Goal: Transaction & Acquisition: Obtain resource

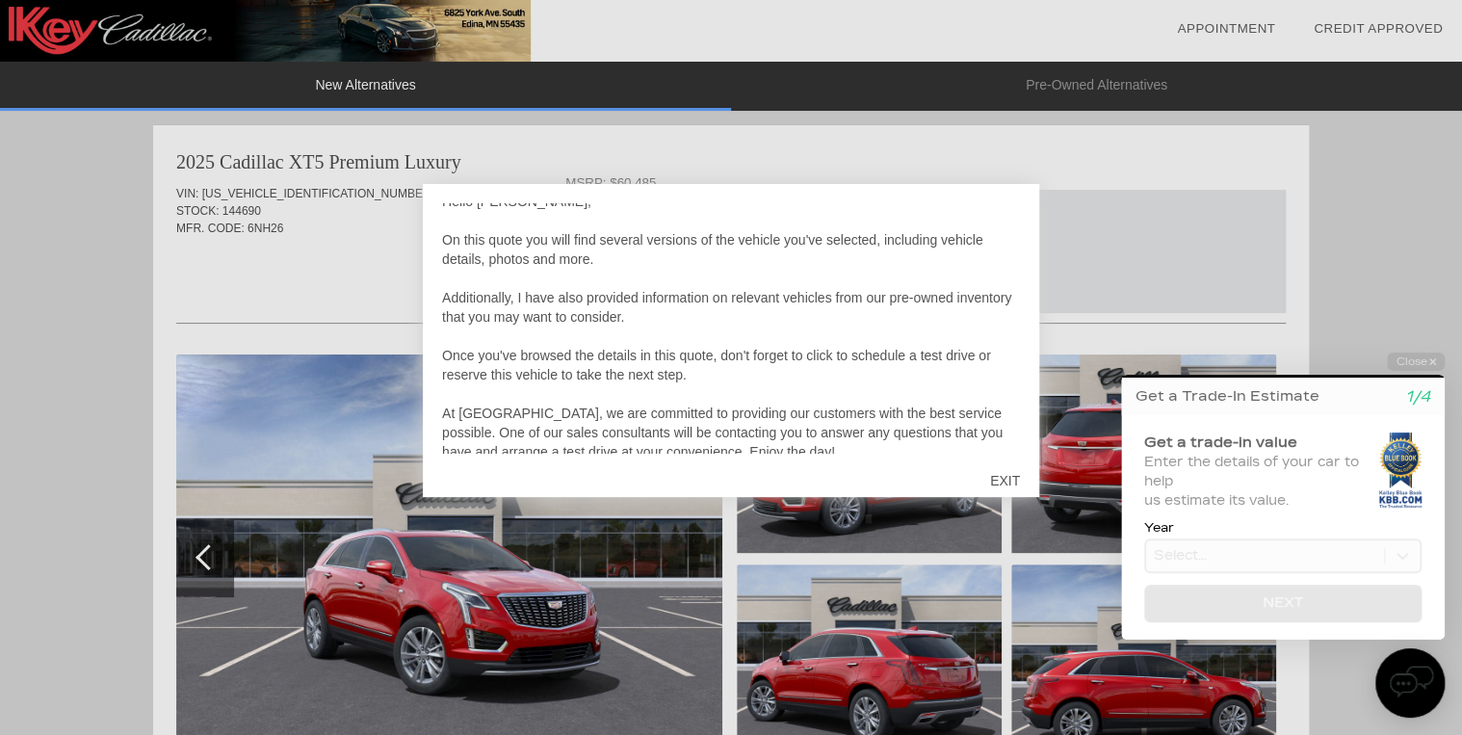
scroll to position [58, 0]
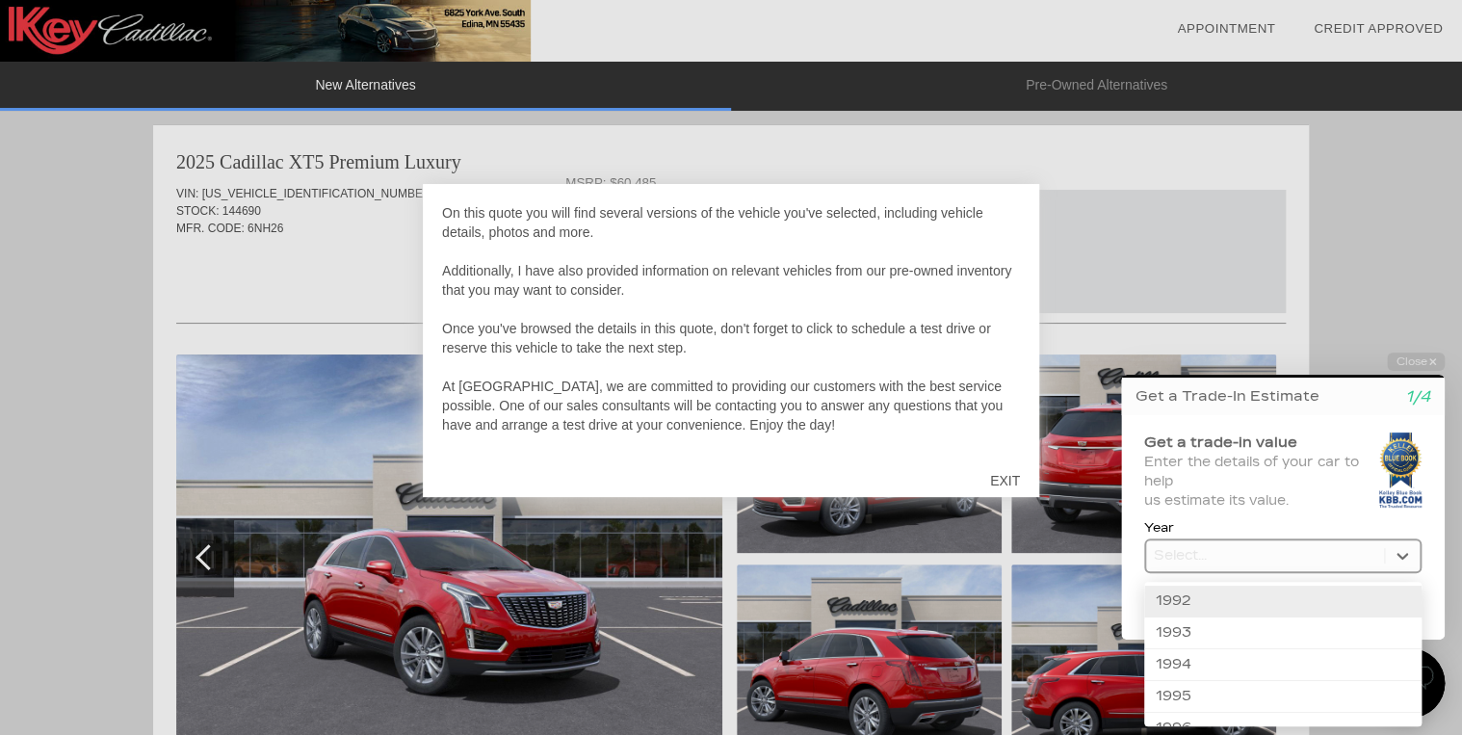
click at [1400, 336] on body "Welcome! Get a Trade-In Estimate 1/4 Get a trade-in value Enter the details of …" at bounding box center [1271, 336] width 381 height 0
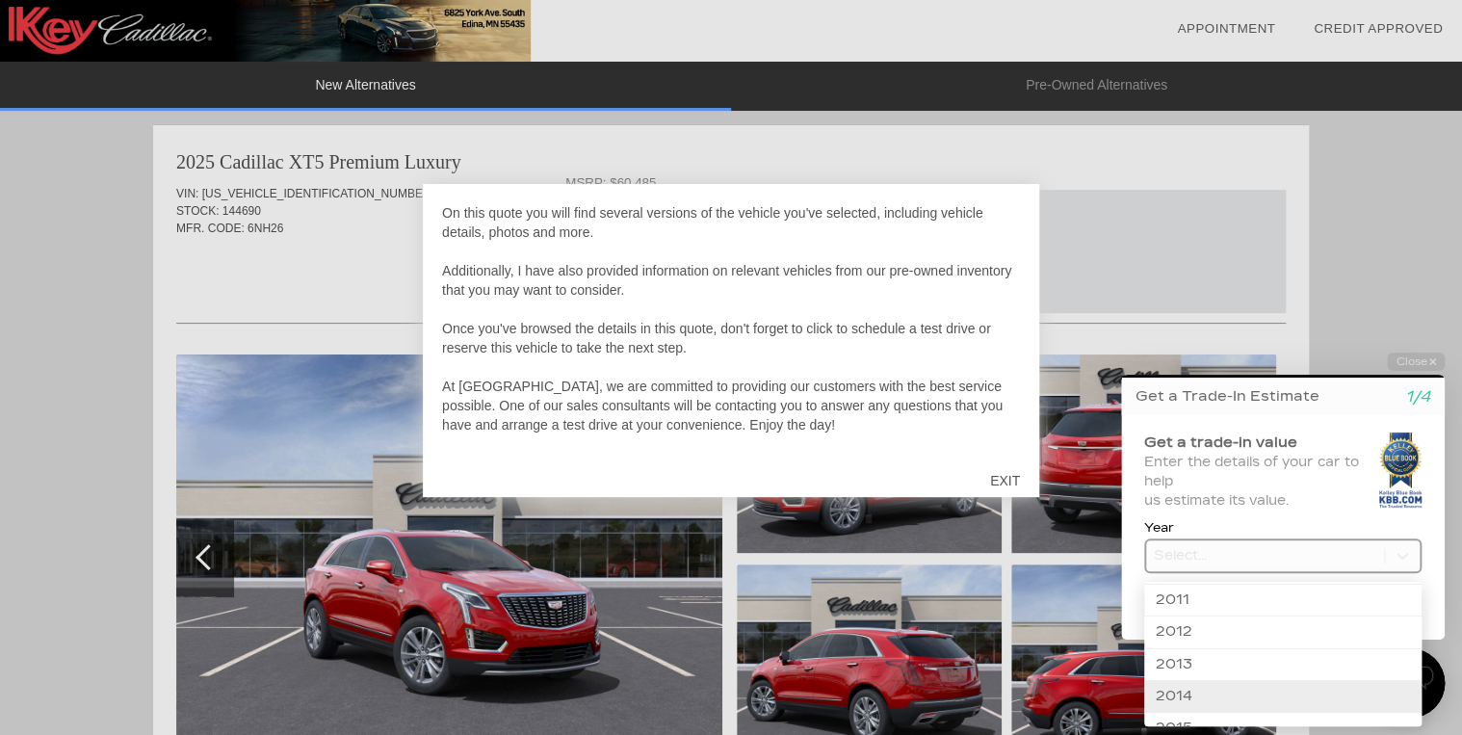
click at [1182, 684] on div "2014" at bounding box center [1282, 697] width 277 height 32
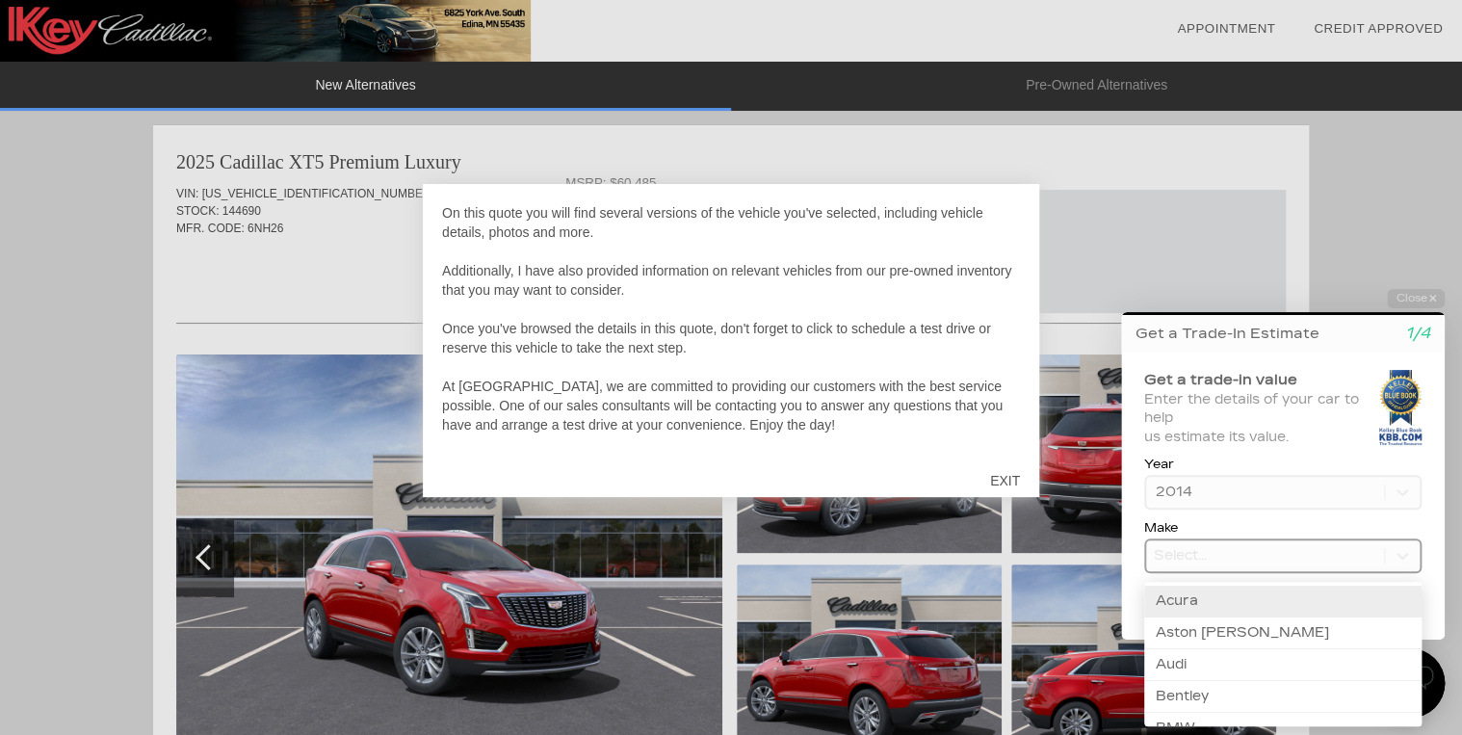
click at [1163, 273] on body "Welcome! Get a Trade-In Estimate 1/4 Get a trade-in value Enter the details of …" at bounding box center [1271, 273] width 381 height 0
click at [1200, 607] on div "Cadillac" at bounding box center [1282, 608] width 277 height 32
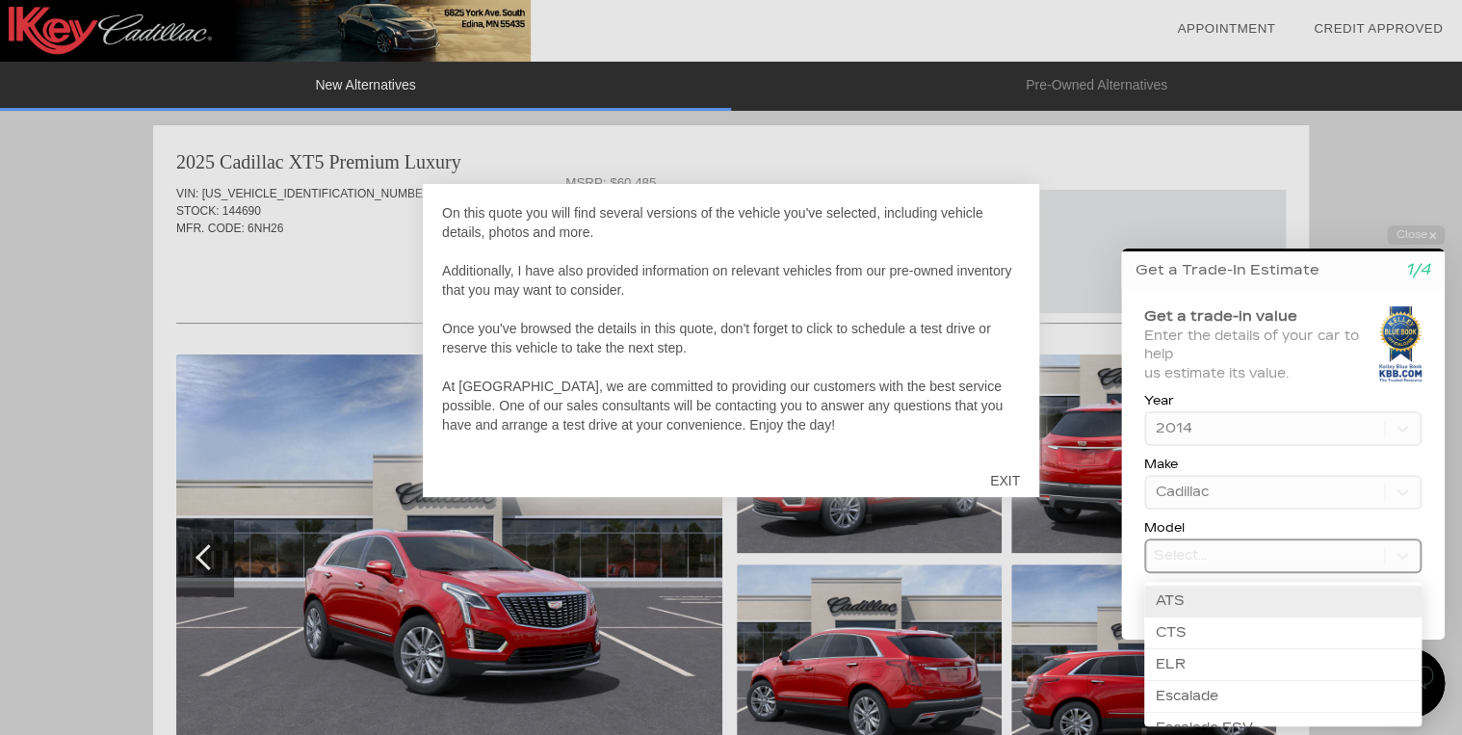
click at [1168, 209] on body "Welcome! Get a Trade-In Estimate 1/4 Get a trade-in value Enter the details of …" at bounding box center [1271, 209] width 381 height 0
click at [1198, 631] on div "CTS" at bounding box center [1282, 633] width 277 height 32
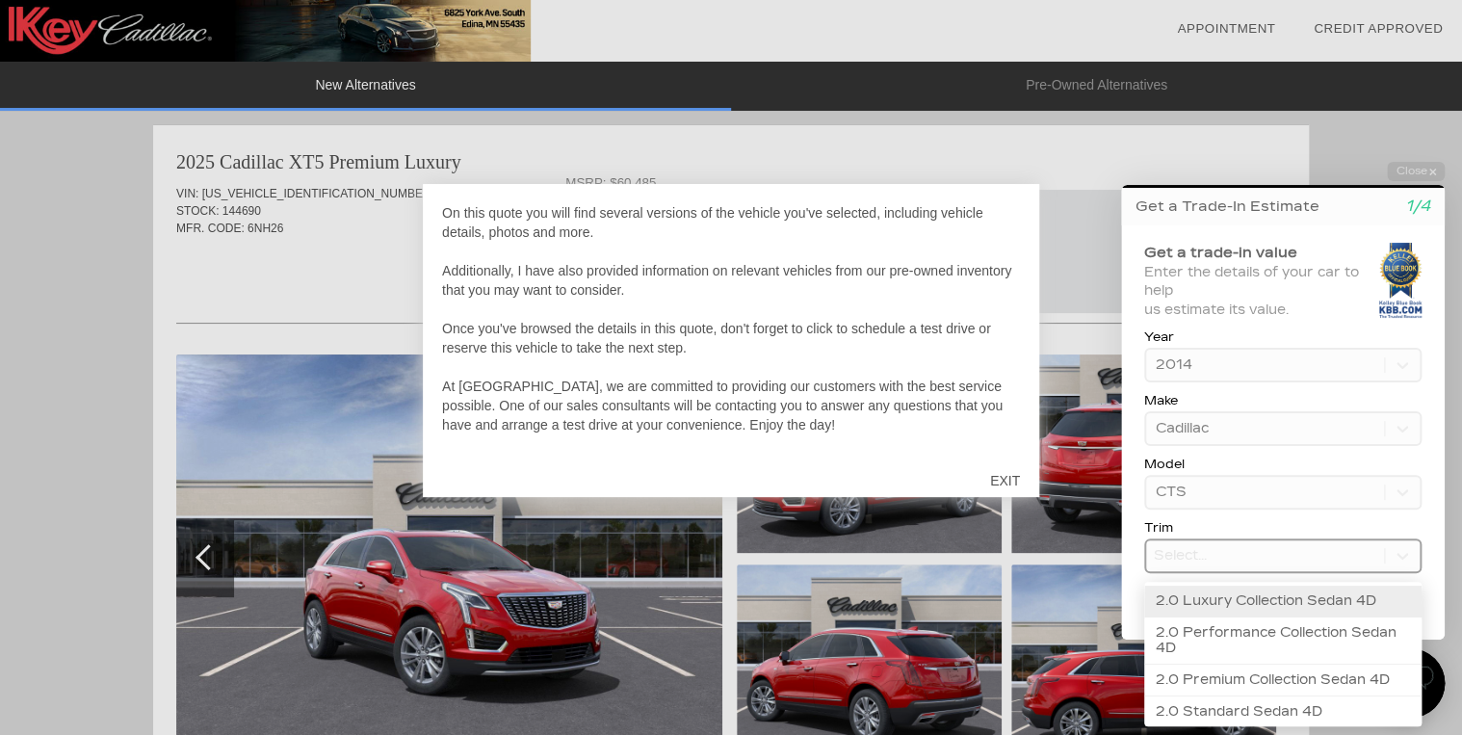
click at [1258, 145] on body "Welcome! Get a Trade-In Estimate 1/4 Get a trade-in value Enter the details of …" at bounding box center [1271, 145] width 381 height 0
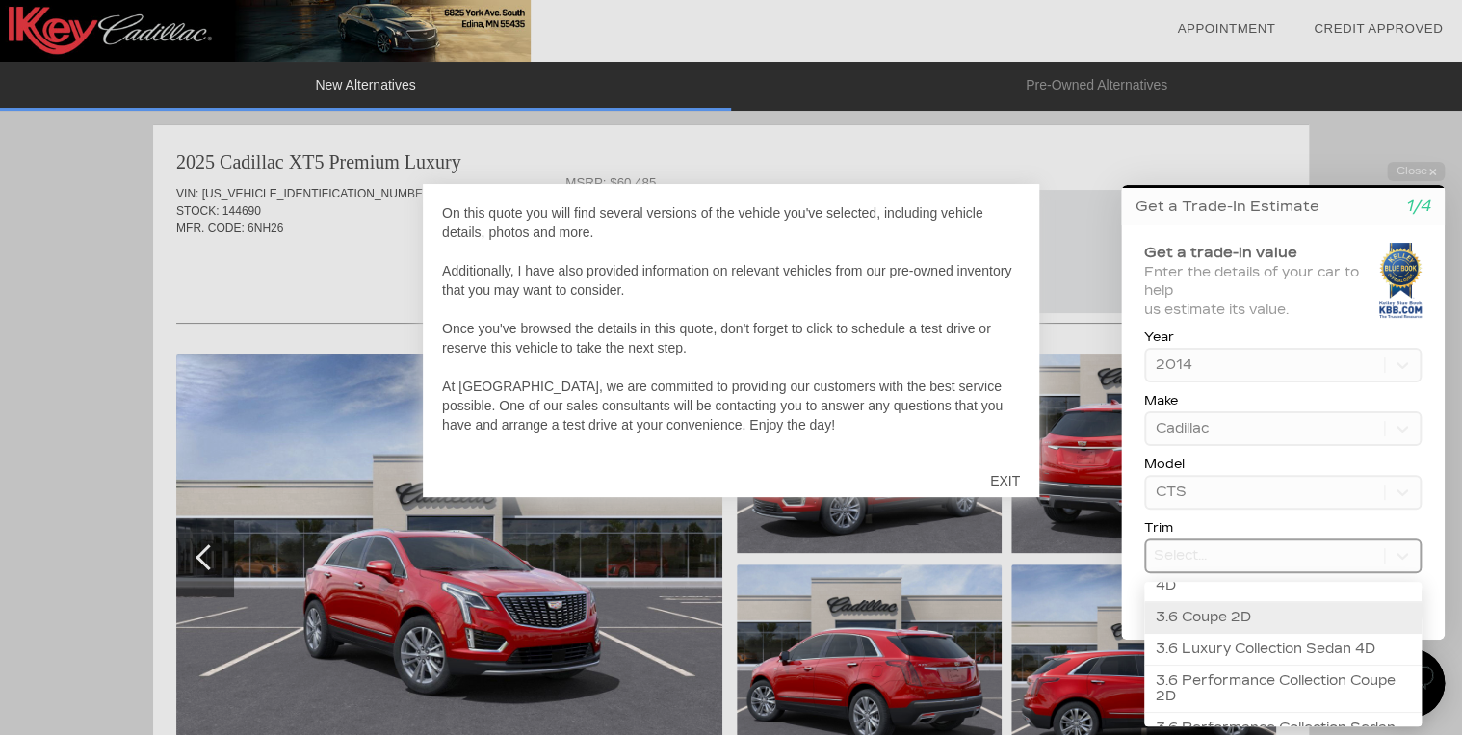
scroll to position [143, 0]
click at [1215, 644] on div "3.6 Coupe 2D" at bounding box center [1282, 649] width 277 height 32
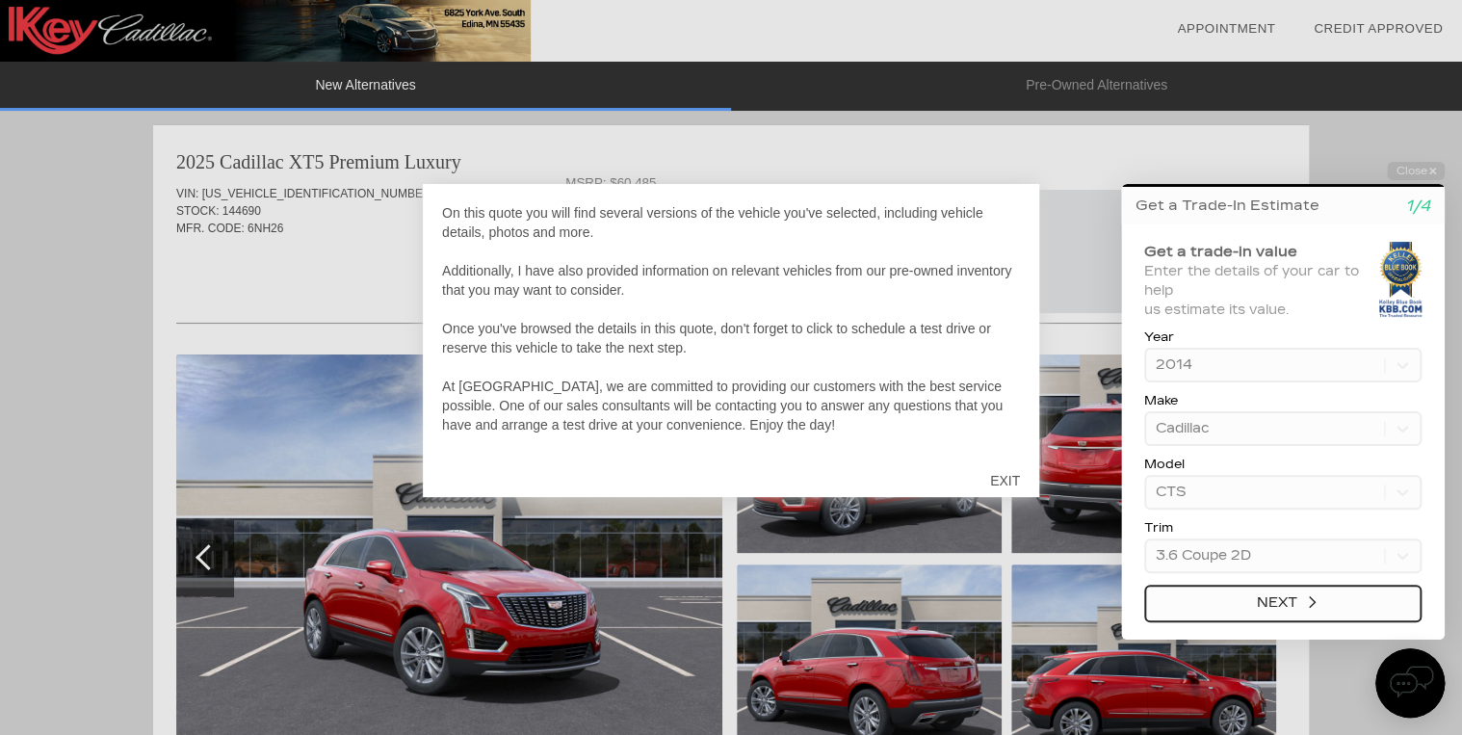
click at [1274, 597] on button "Next" at bounding box center [1282, 604] width 277 height 38
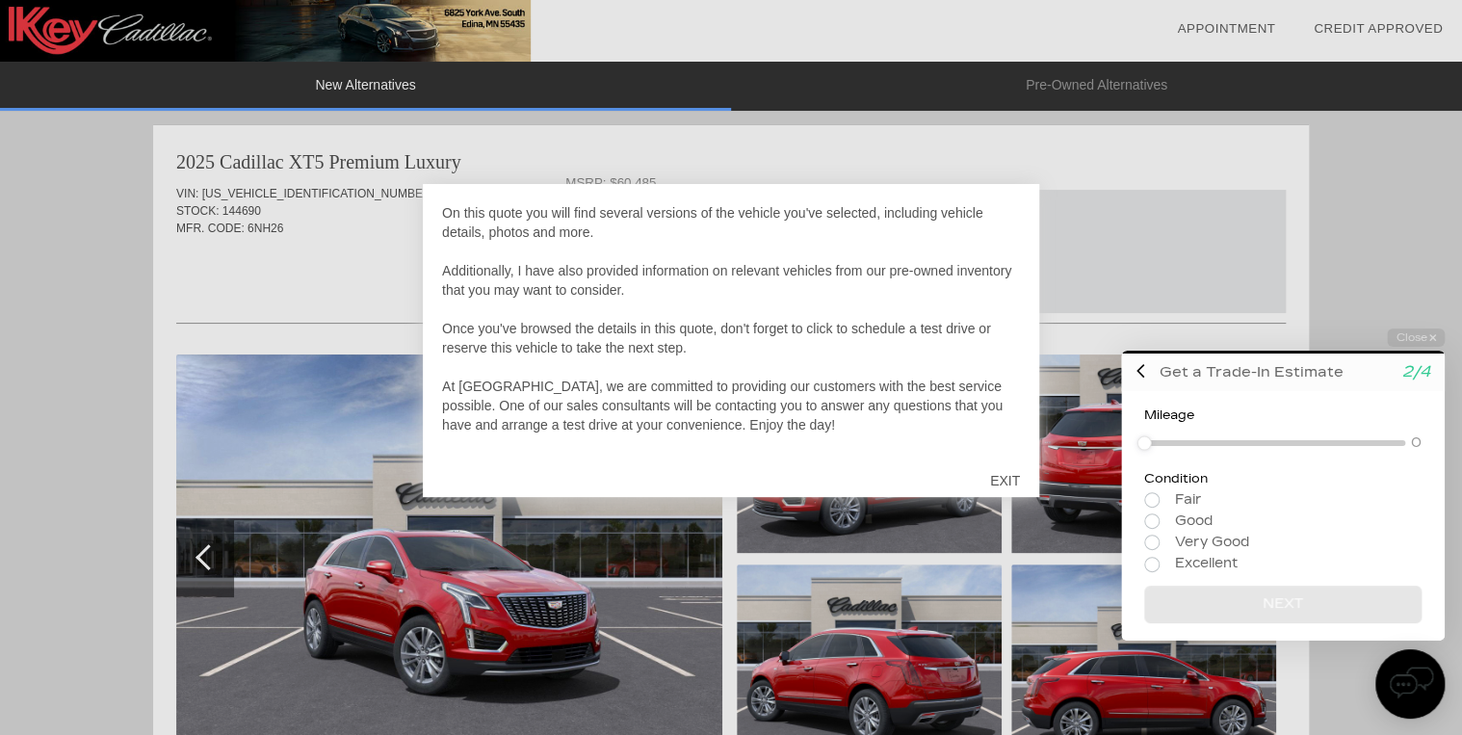
click at [1144, 443] on div at bounding box center [1144, 441] width 14 height 14
click at [1144, 442] on div at bounding box center [1144, 441] width 14 height 14
click at [1288, 438] on div at bounding box center [1250, 442] width 213 height 35
drag, startPoint x: 1288, startPoint y: 438, endPoint x: 1276, endPoint y: 442, distance: 12.2
click at [1276, 442] on div at bounding box center [1253, 442] width 218 height 35
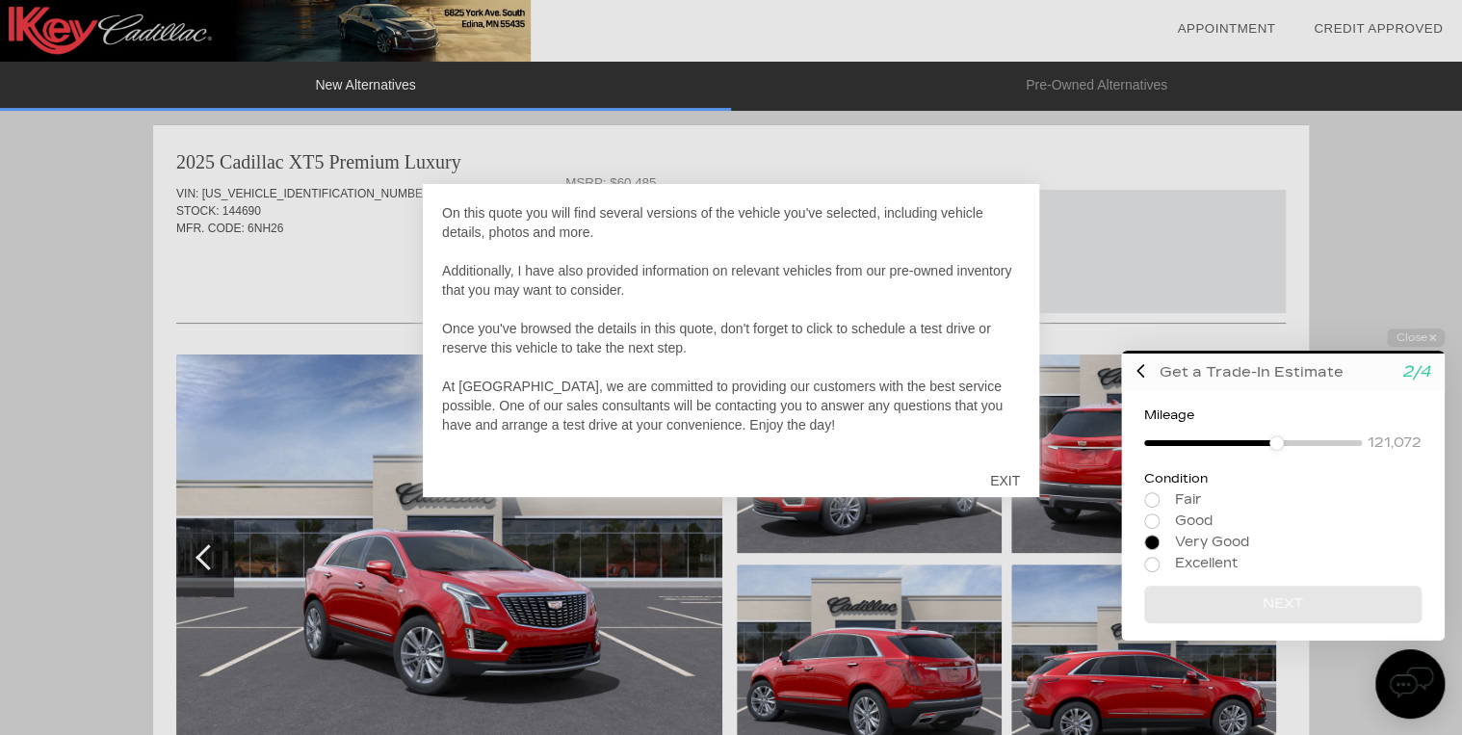
click at [1150, 539] on input "radio" at bounding box center [1282, 541] width 277 height 14
radio input "true"
click at [1276, 597] on button "Next" at bounding box center [1282, 604] width 277 height 38
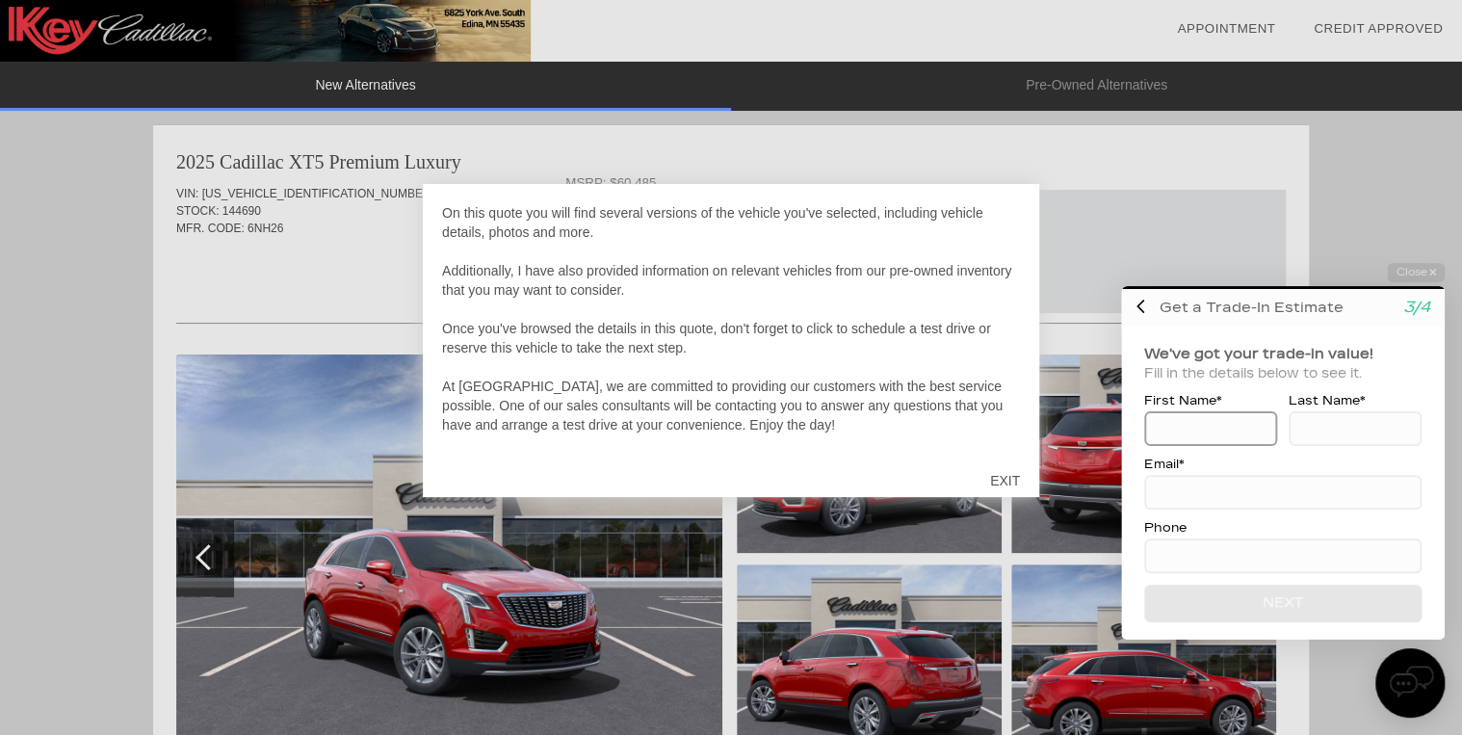
click at [1206, 444] on input at bounding box center [1210, 428] width 133 height 35
type input "[PERSON_NAME]"
type input "[EMAIL_ADDRESS][PERSON_NAME][DOMAIN_NAME]"
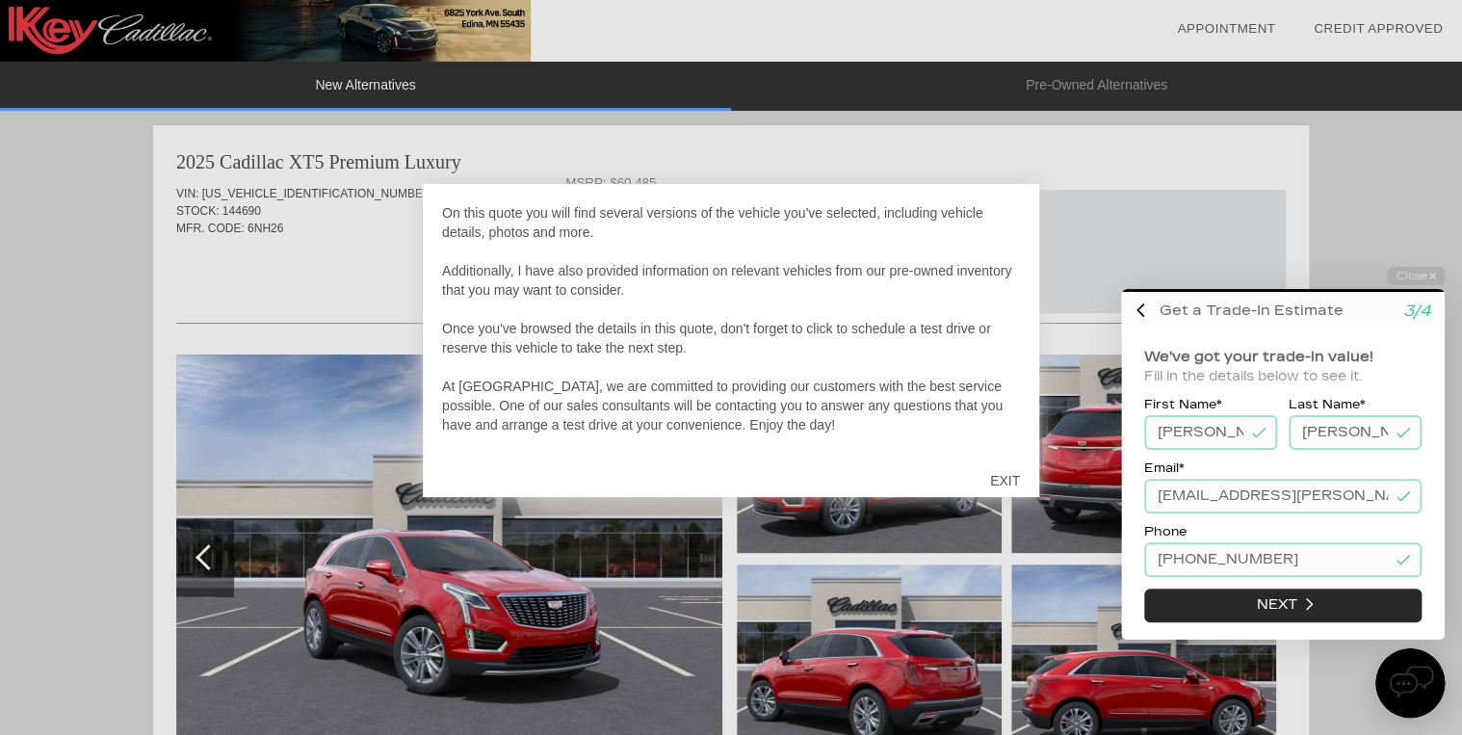
drag, startPoint x: 1155, startPoint y: 554, endPoint x: 1393, endPoint y: 546, distance: 238.0
click at [1392, 546] on input "[PHONE_NUMBER]" at bounding box center [1282, 558] width 277 height 35
click at [1400, 563] on icon at bounding box center [1402, 559] width 13 height 10
drag, startPoint x: 1156, startPoint y: 559, endPoint x: 1358, endPoint y: 565, distance: 202.4
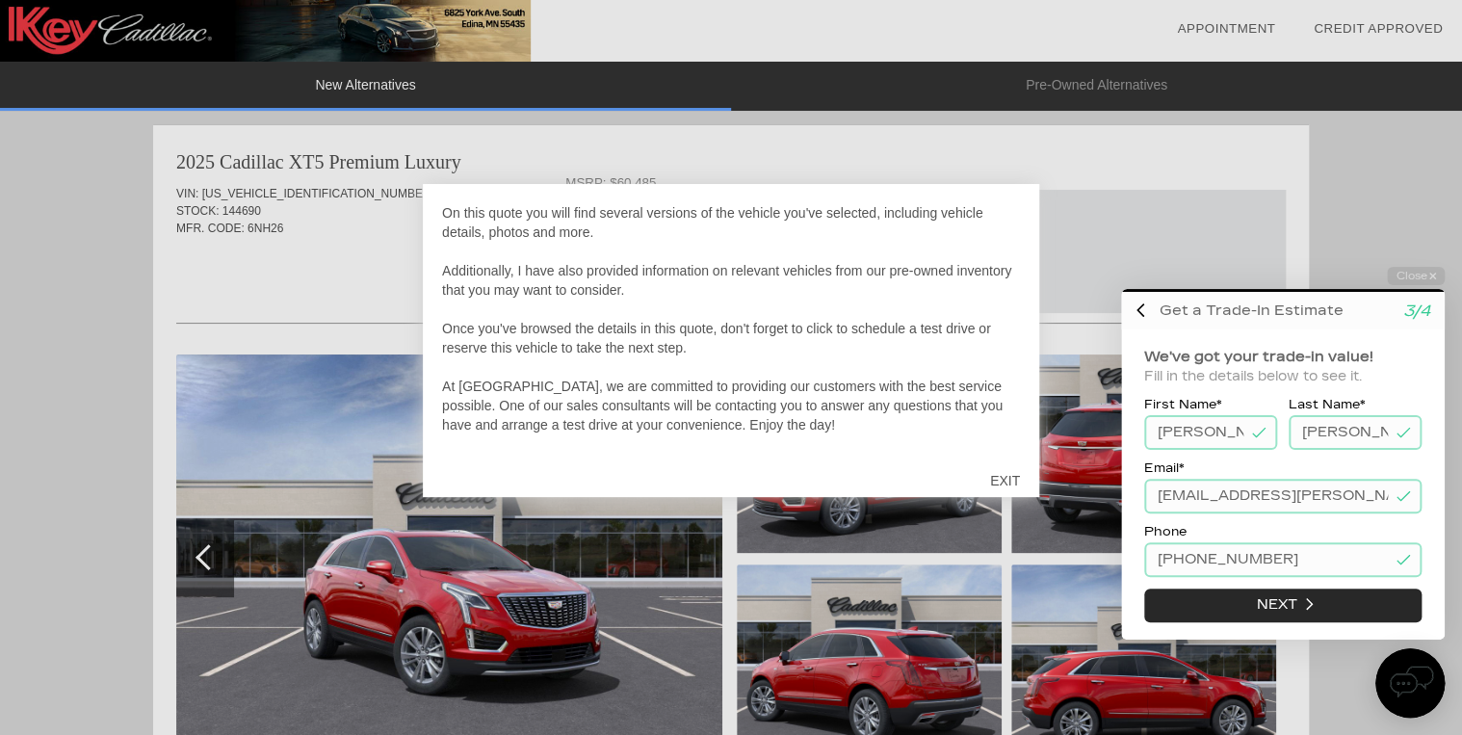
click at [1358, 565] on input "[PHONE_NUMBER]" at bounding box center [1282, 558] width 277 height 35
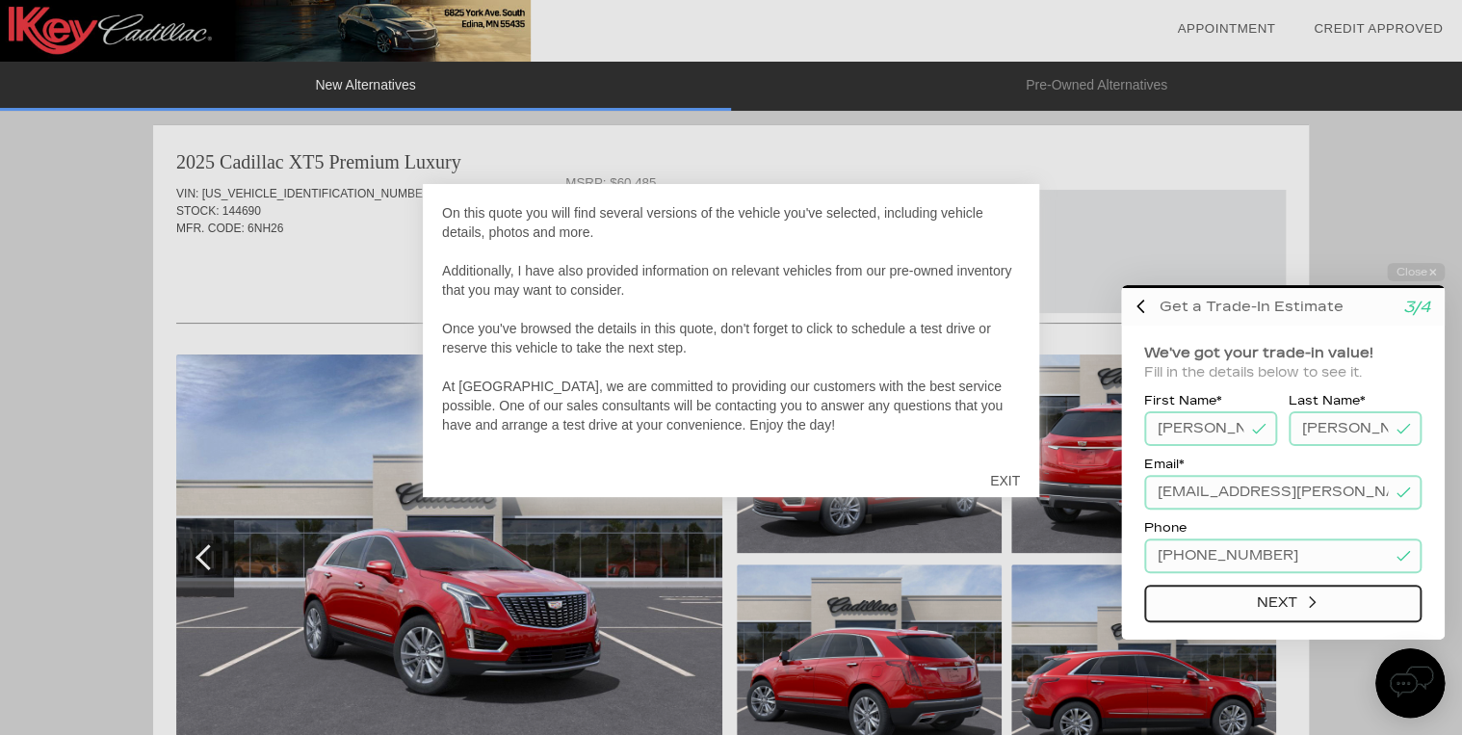
type input "[PHONE_NUMBER]"
click at [1265, 601] on button "Next" at bounding box center [1282, 604] width 277 height 38
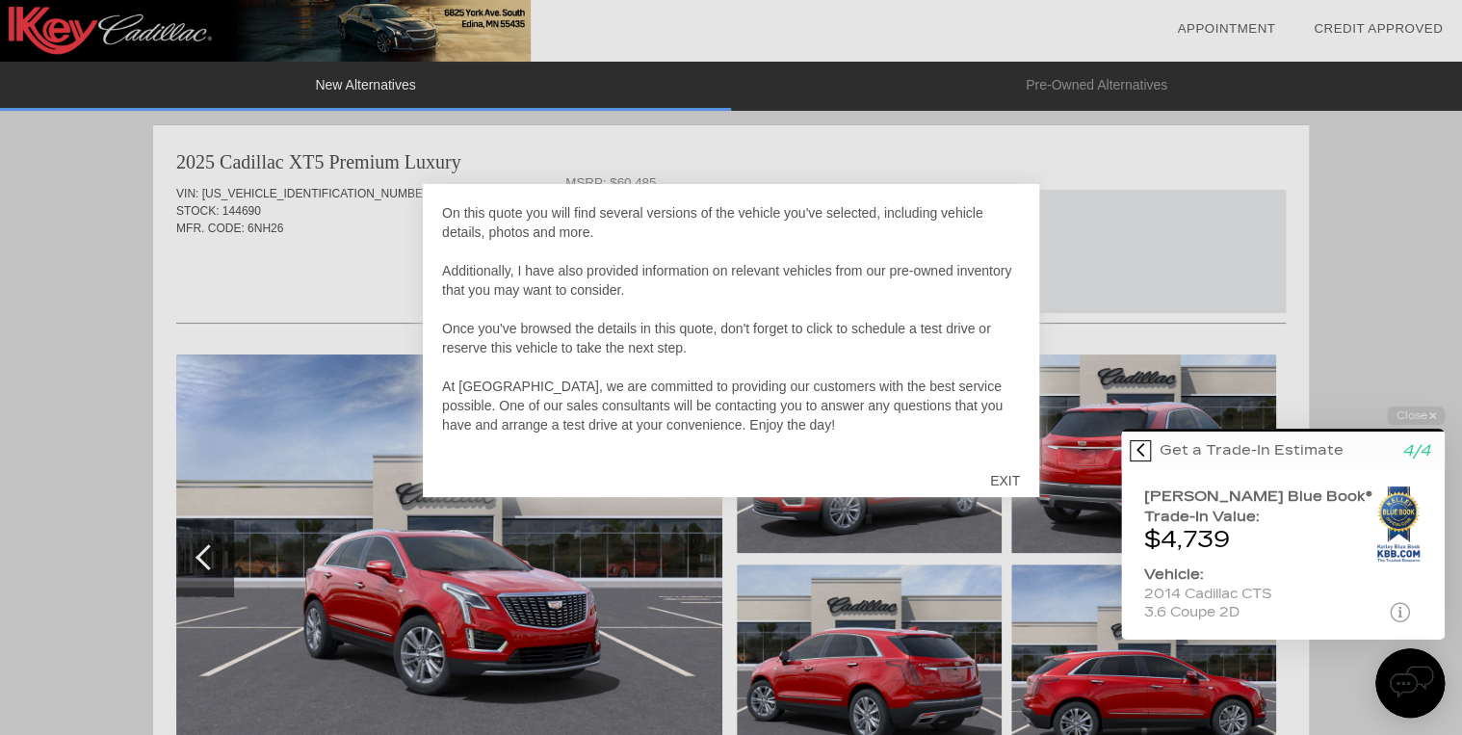
click at [1139, 445] on icon at bounding box center [1140, 449] width 8 height 15
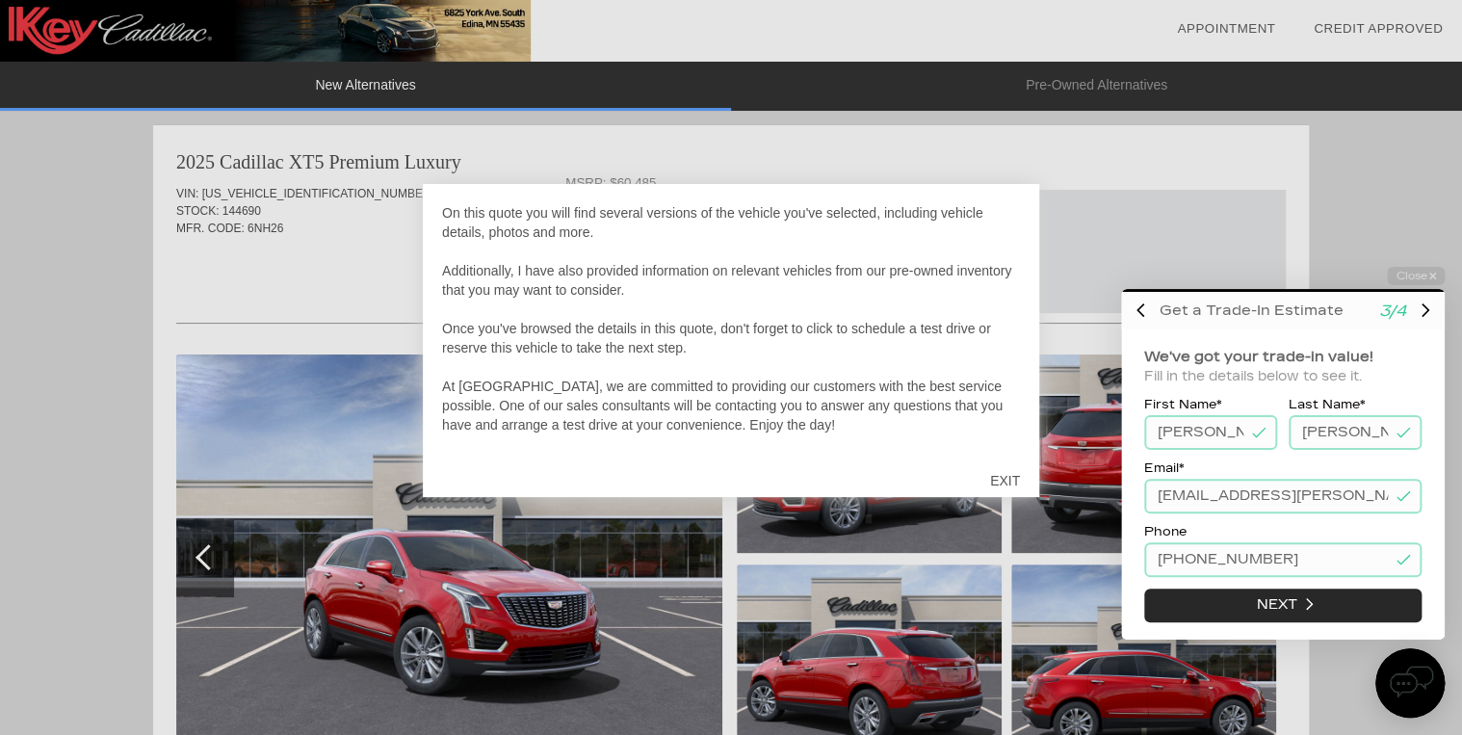
click at [1140, 445] on div "We've got your trade-in value! Fill in the details below to see it. First Name*…" at bounding box center [1283, 483] width 324 height 310
drag, startPoint x: 1155, startPoint y: 555, endPoint x: 1407, endPoint y: 561, distance: 252.4
click at [1398, 557] on div "[PHONE_NUMBER]" at bounding box center [1282, 558] width 277 height 35
drag, startPoint x: 1148, startPoint y: 490, endPoint x: 1475, endPoint y: 522, distance: 329.0
click at [1461, 251] on html "Welcome! Get a Trade-In Estimate [DATE]'ve got your trade-in value! Fill in the…" at bounding box center [1271, 251] width 381 height 0
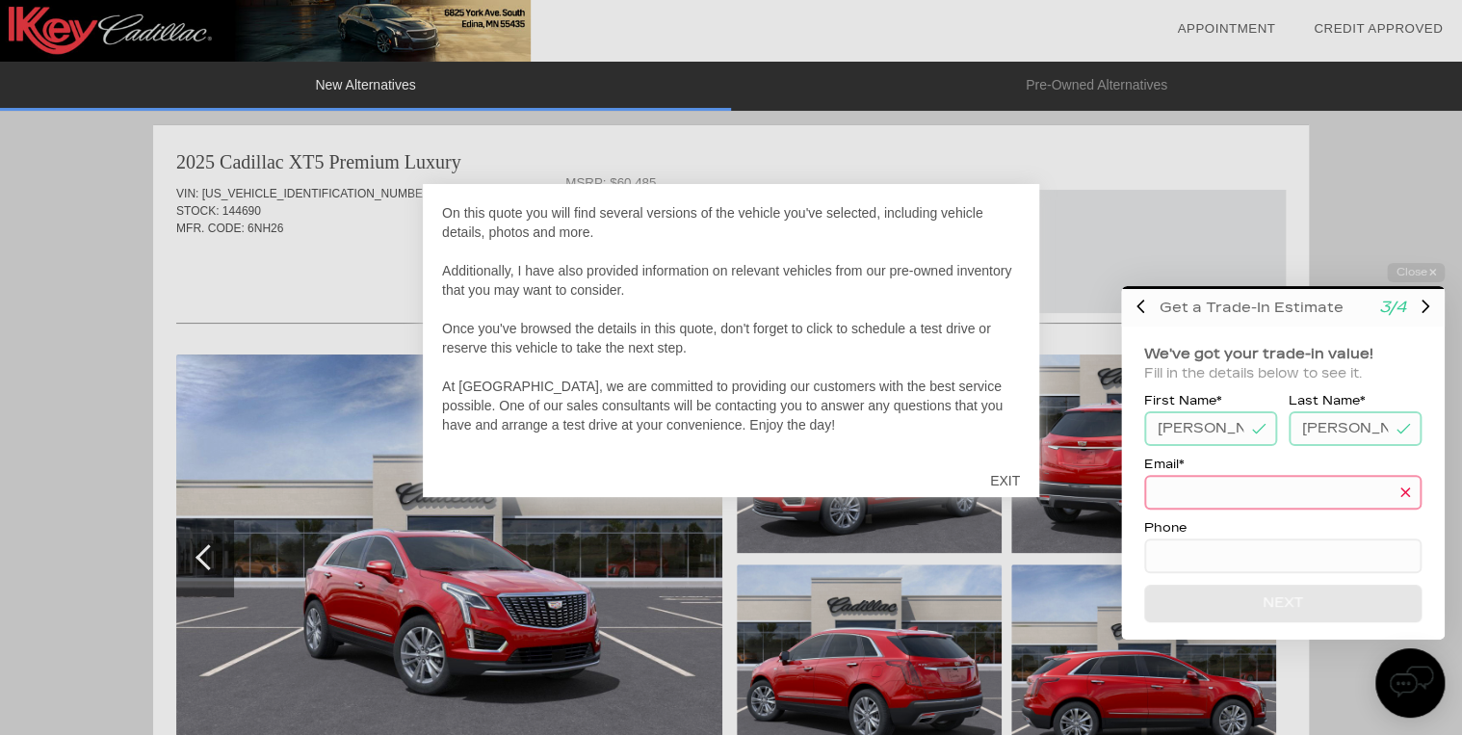
drag, startPoint x: 1295, startPoint y: 424, endPoint x: 2552, endPoint y: 690, distance: 1284.6
click at [1461, 248] on html "Welcome! Get a Trade-In Estimate [DATE]'ve got your trade-in value! Fill in the…" at bounding box center [1271, 248] width 381 height 0
drag, startPoint x: 1161, startPoint y: 423, endPoint x: 1156, endPoint y: 431, distance: 9.9
click at [1156, 431] on input "[PERSON_NAME]" at bounding box center [1210, 428] width 133 height 35
drag, startPoint x: 1156, startPoint y: 431, endPoint x: 1279, endPoint y: 439, distance: 123.5
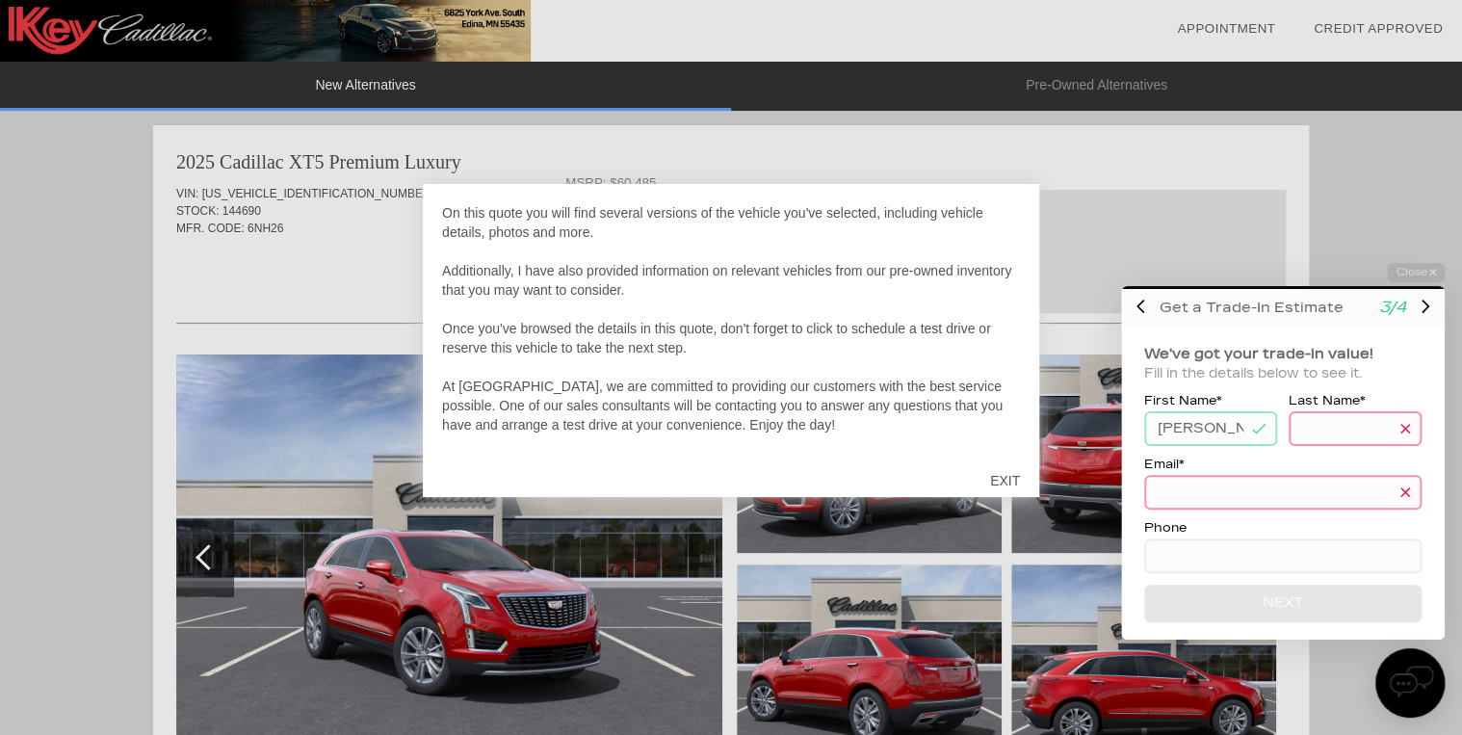
click at [1265, 443] on input "[PERSON_NAME]" at bounding box center [1210, 428] width 133 height 35
click at [1345, 245] on div at bounding box center [731, 367] width 1462 height 735
click at [1345, 247] on div at bounding box center [731, 367] width 1462 height 735
click at [1261, 430] on icon at bounding box center [1261, 428] width 10 height 15
click at [1262, 430] on icon at bounding box center [1261, 429] width 10 height 10
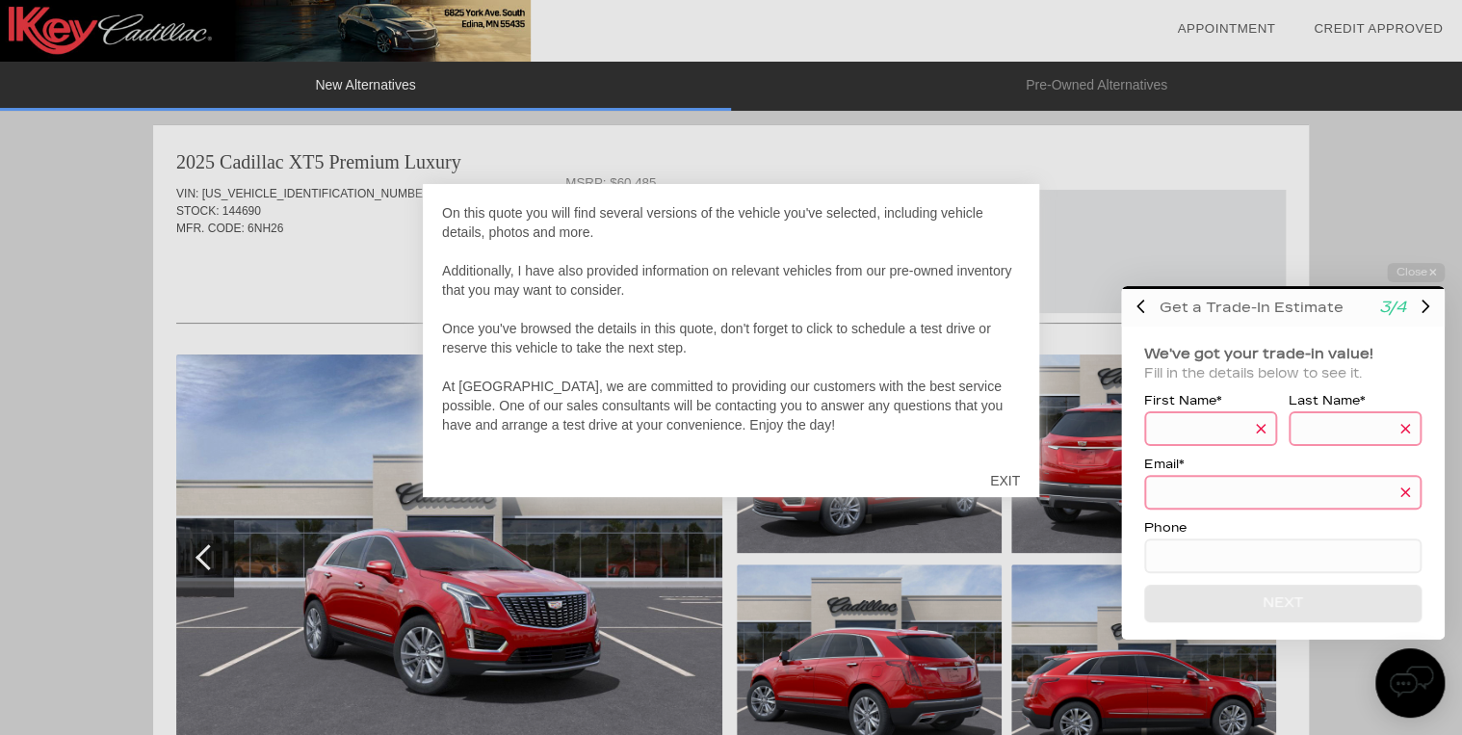
click at [1063, 491] on div at bounding box center [731, 367] width 1462 height 735
click at [1003, 478] on div "EXIT" at bounding box center [1005, 481] width 68 height 58
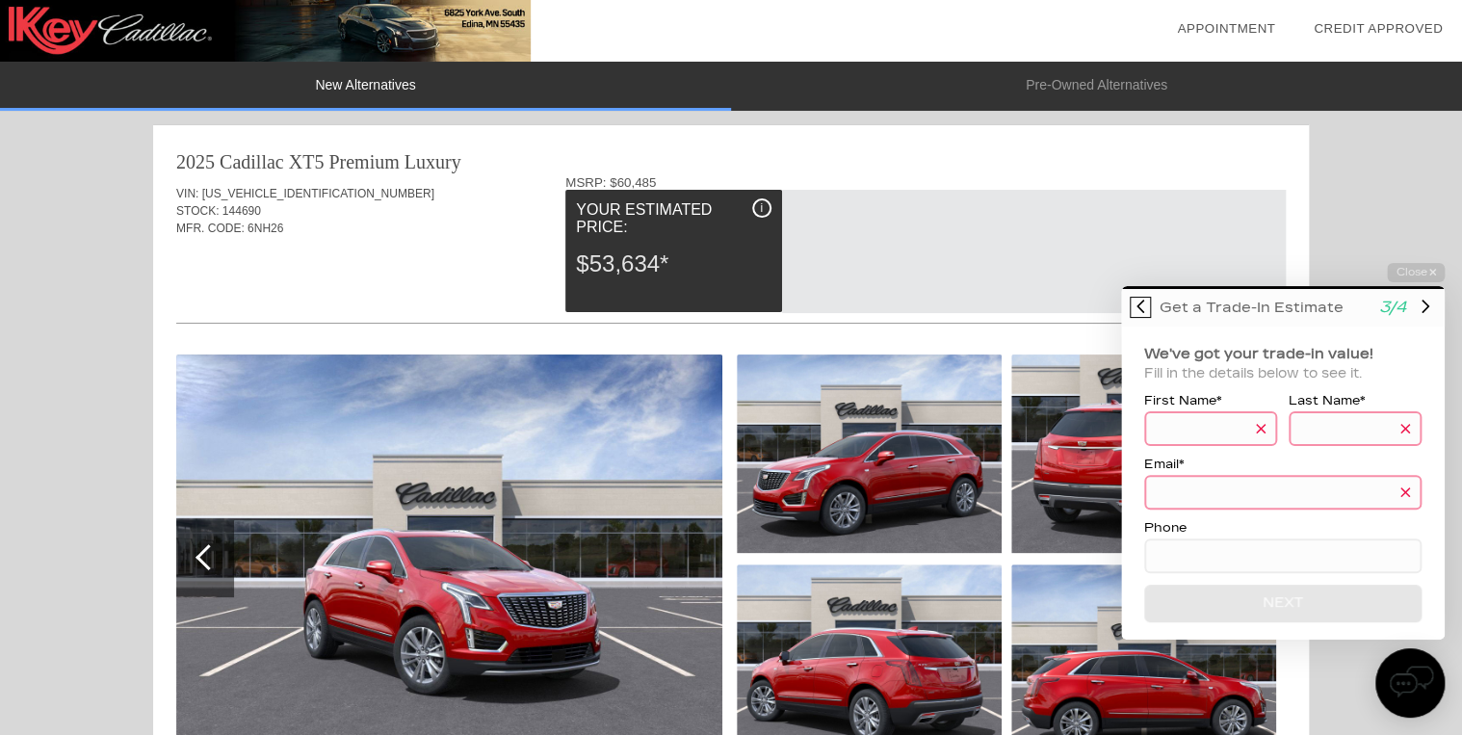
click at [1136, 307] on icon at bounding box center [1140, 306] width 8 height 15
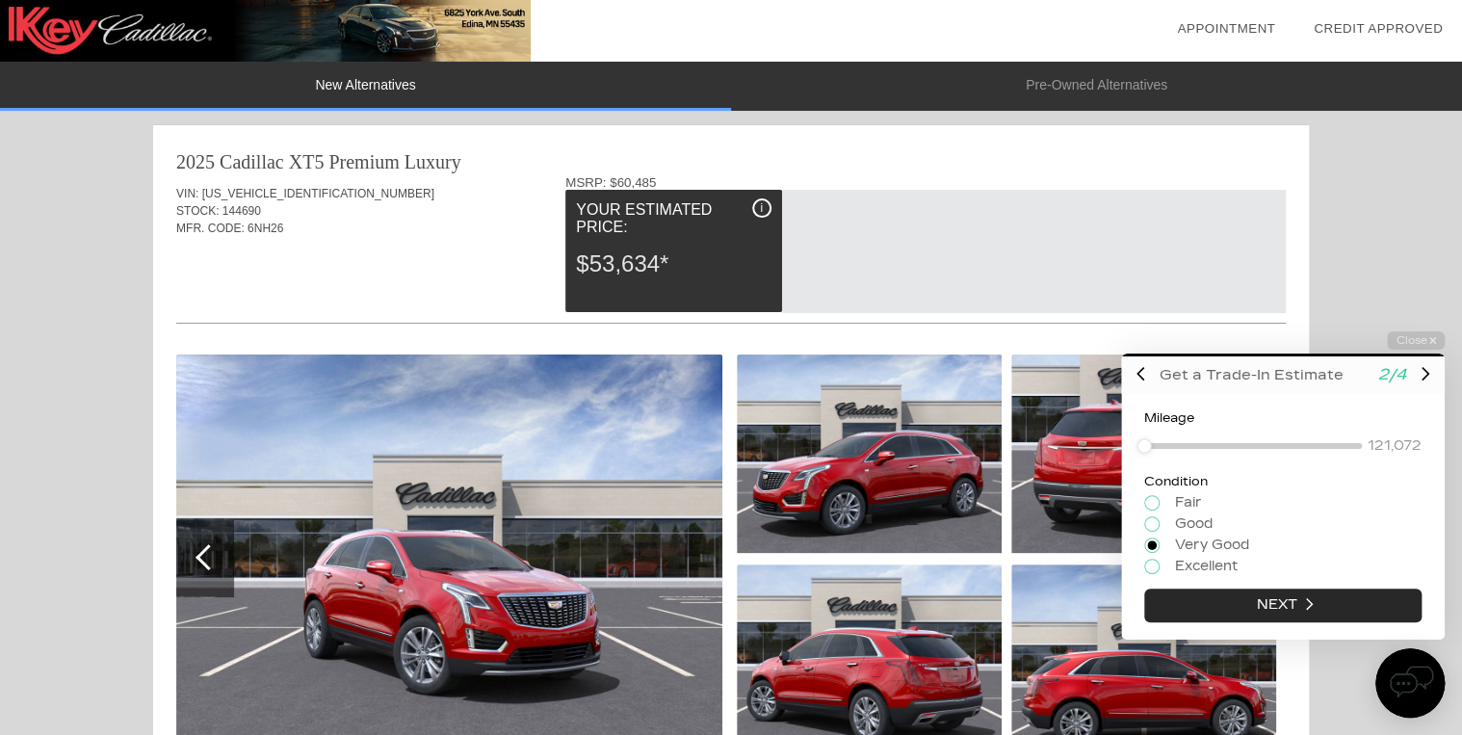
click at [1136, 308] on div at bounding box center [1034, 251] width 504 height 123
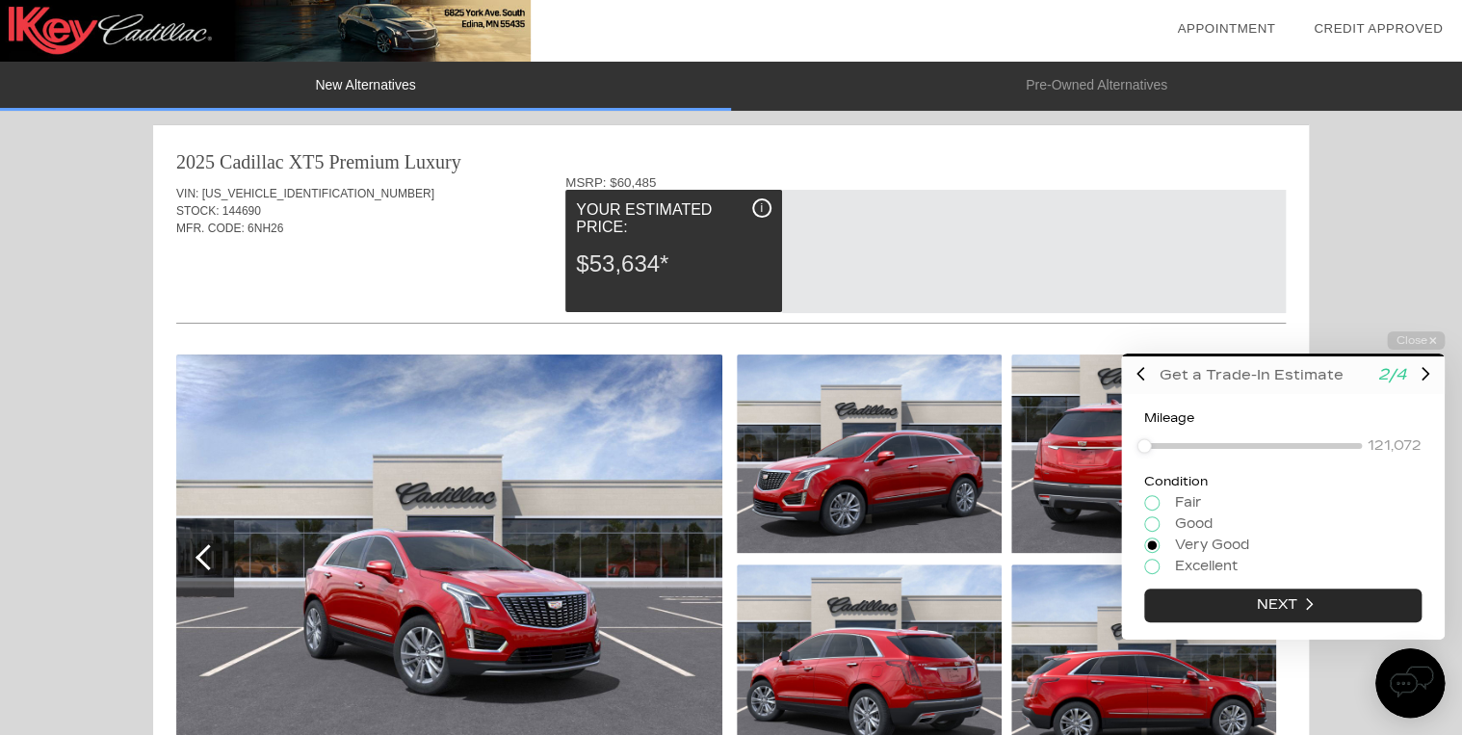
click at [1136, 308] on div at bounding box center [1034, 251] width 504 height 123
click at [1430, 338] on icon "button" at bounding box center [1432, 339] width 7 height 7
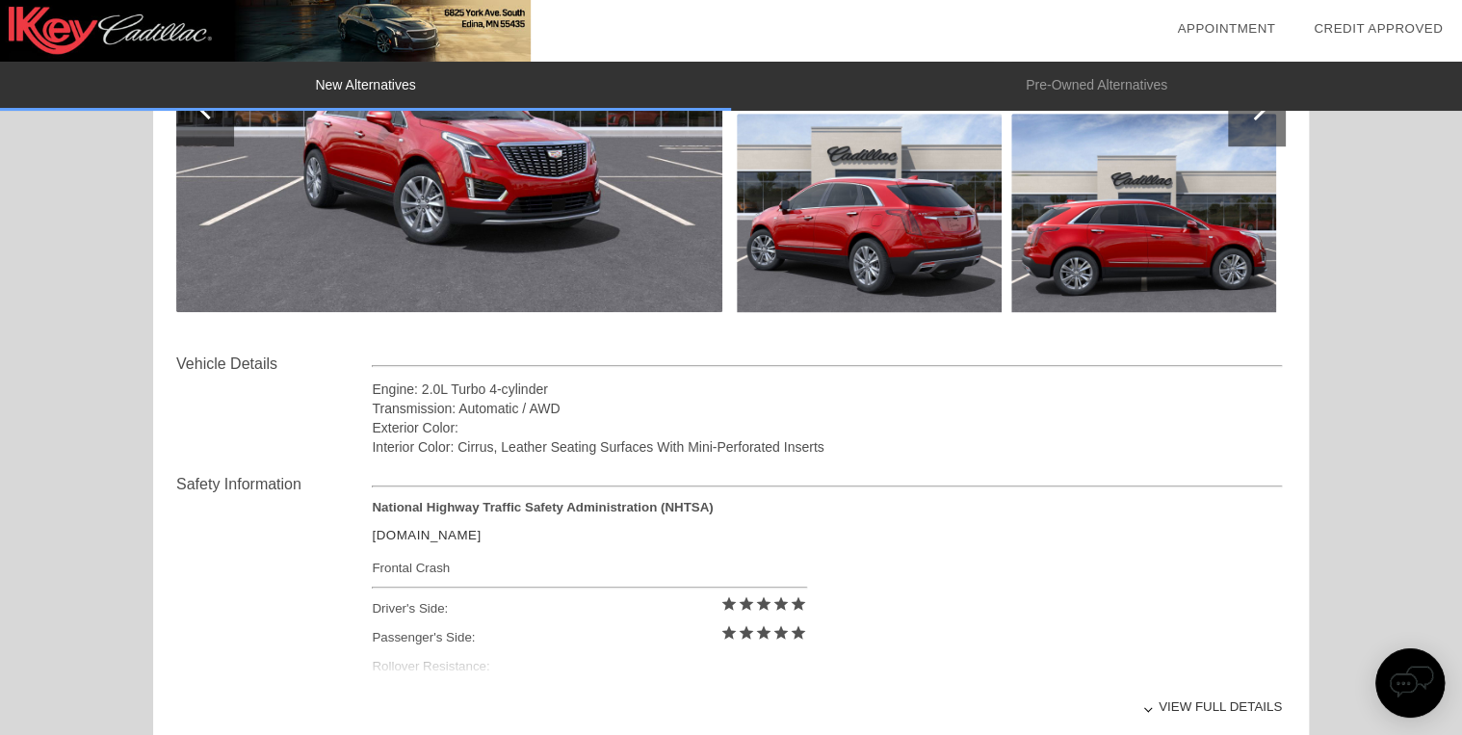
scroll to position [513, 0]
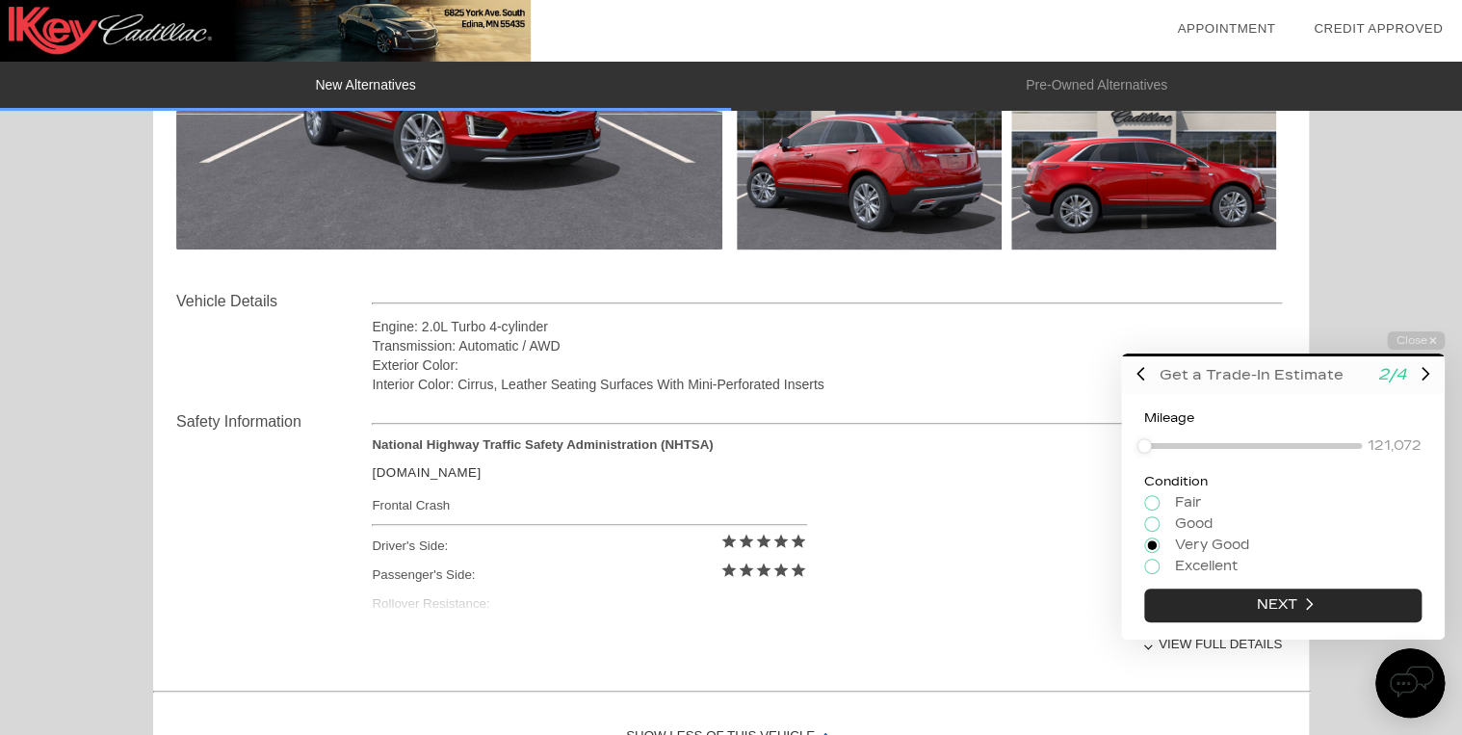
click at [1451, 313] on html "Welcome! Get a Trade-In Estimate 2/4 Mileage 121,072 Condition Fair Good Very G…" at bounding box center [1271, 313] width 381 height 0
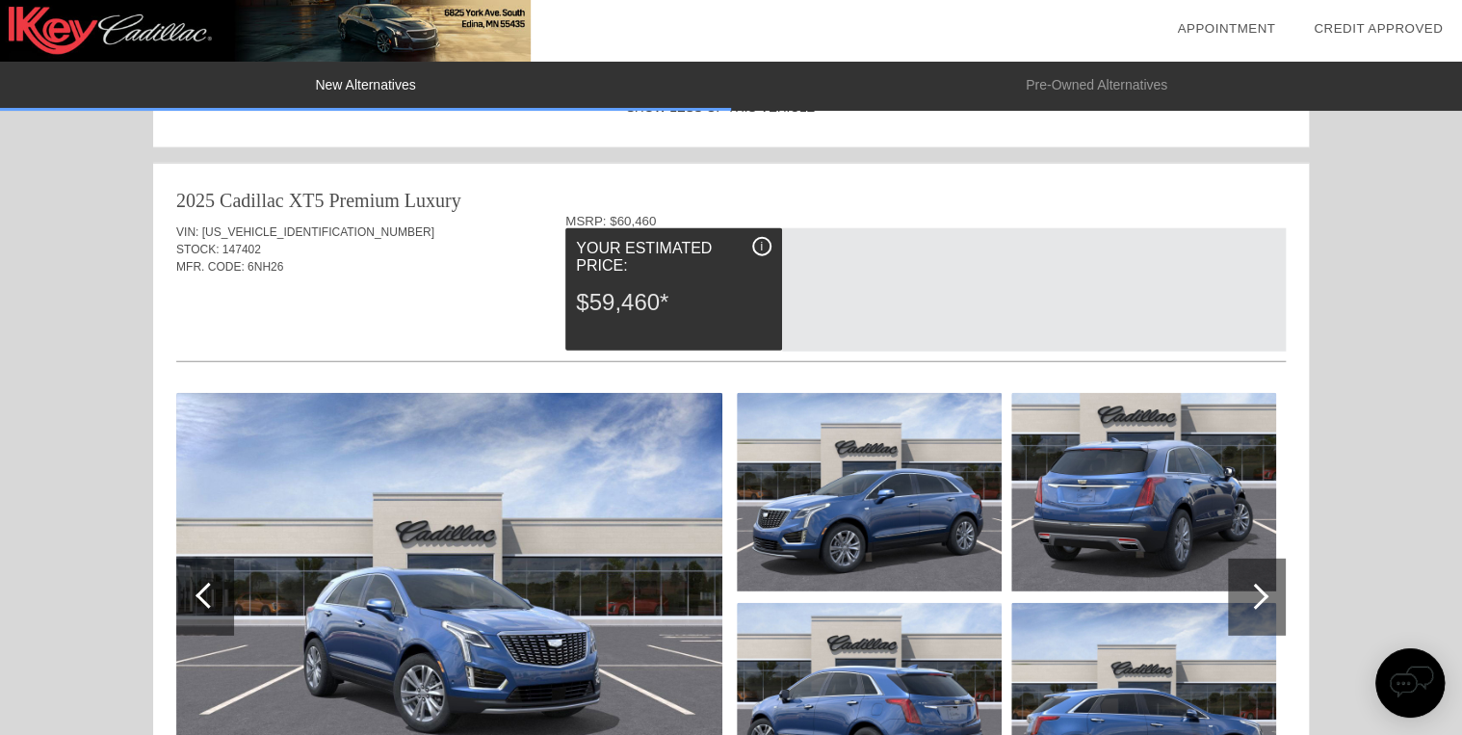
scroll to position [2384, 0]
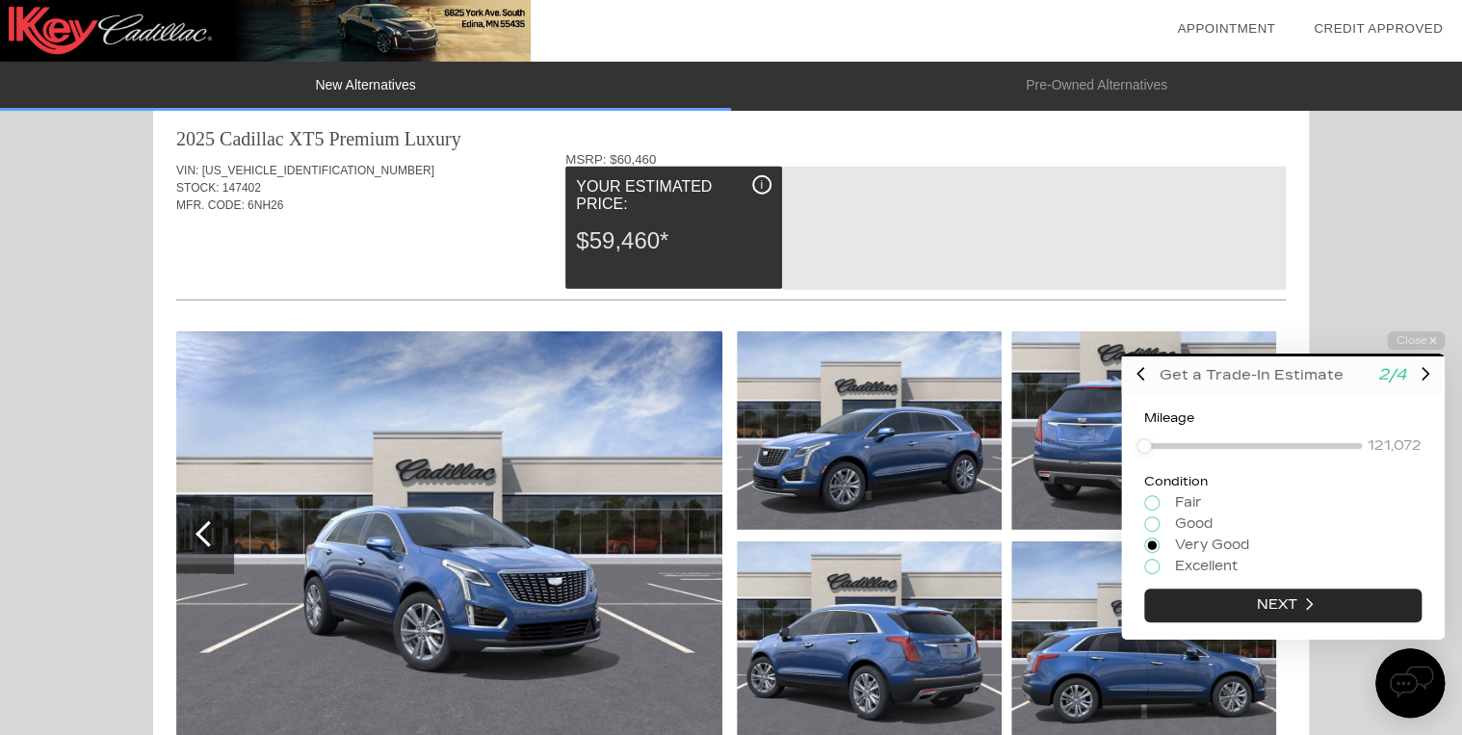
click at [1454, 313] on html "Welcome! Get a Trade-In Estimate 2/4 Mileage 121,072 Condition Fair Good Very G…" at bounding box center [1271, 313] width 381 height 0
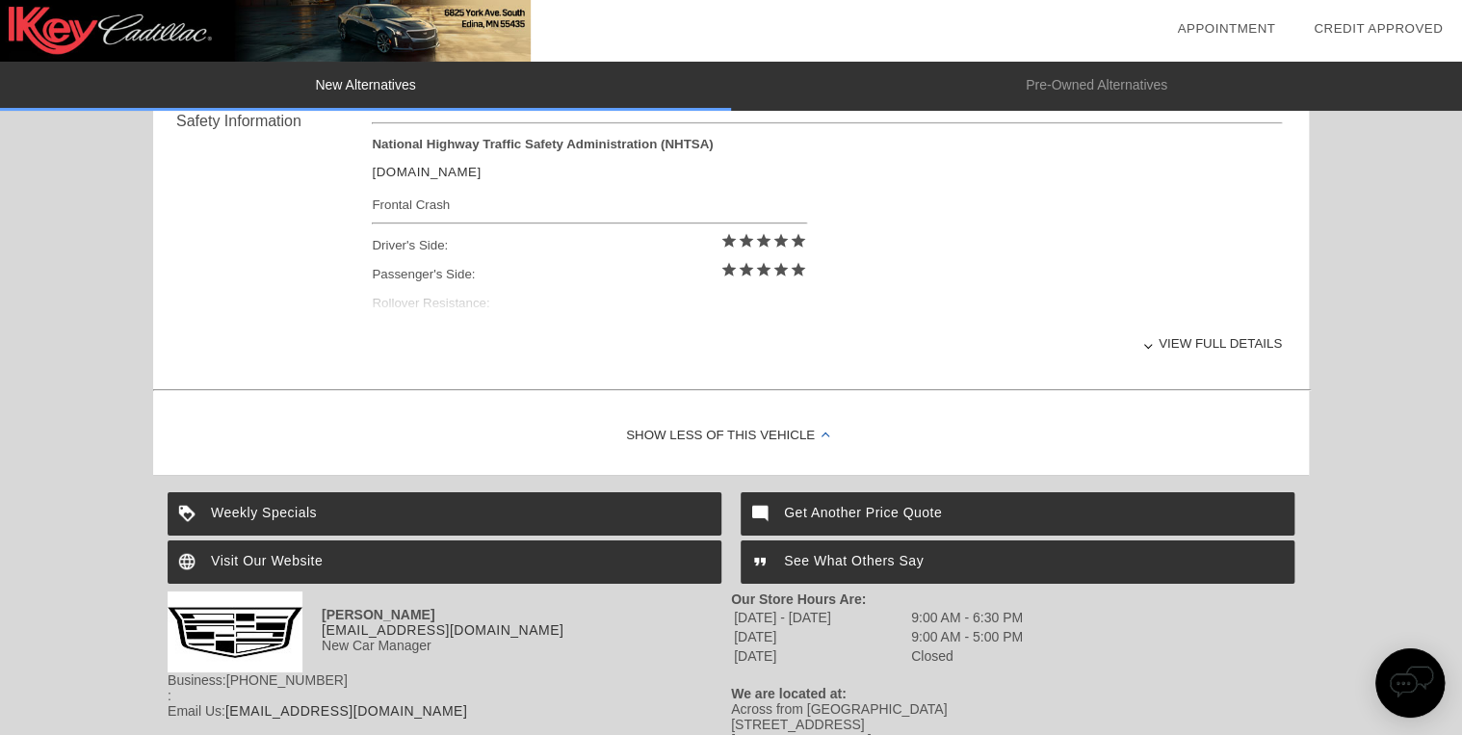
scroll to position [3250, 0]
